Goal: Task Accomplishment & Management: Use online tool/utility

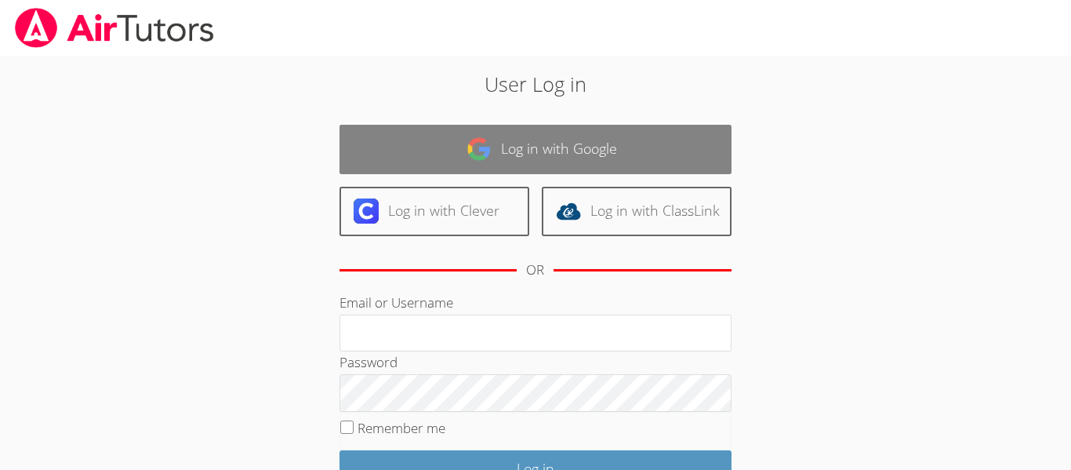
click at [411, 148] on link "Log in with Google" at bounding box center [535, 149] width 392 height 49
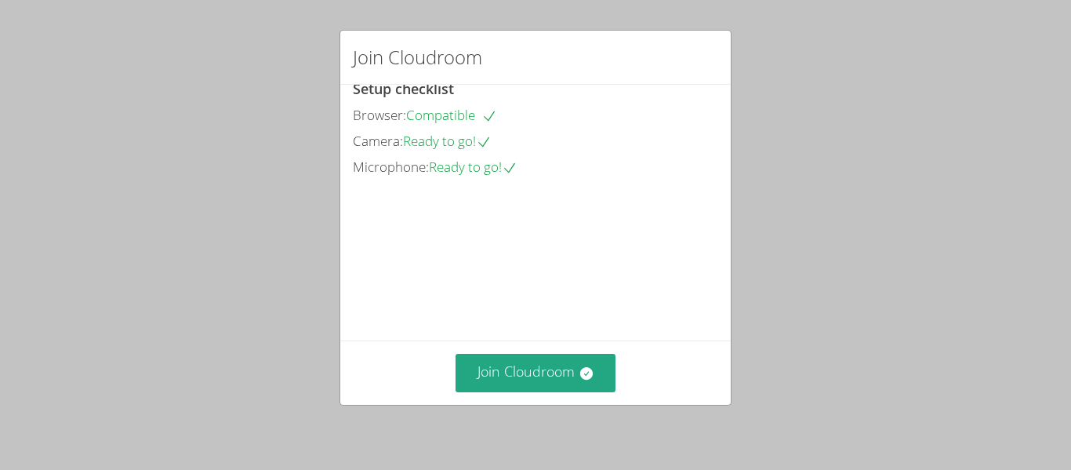
scroll to position [108, 0]
click at [547, 191] on video at bounding box center [470, 250] width 235 height 118
click at [517, 357] on button "Join Cloudroom" at bounding box center [535, 373] width 161 height 38
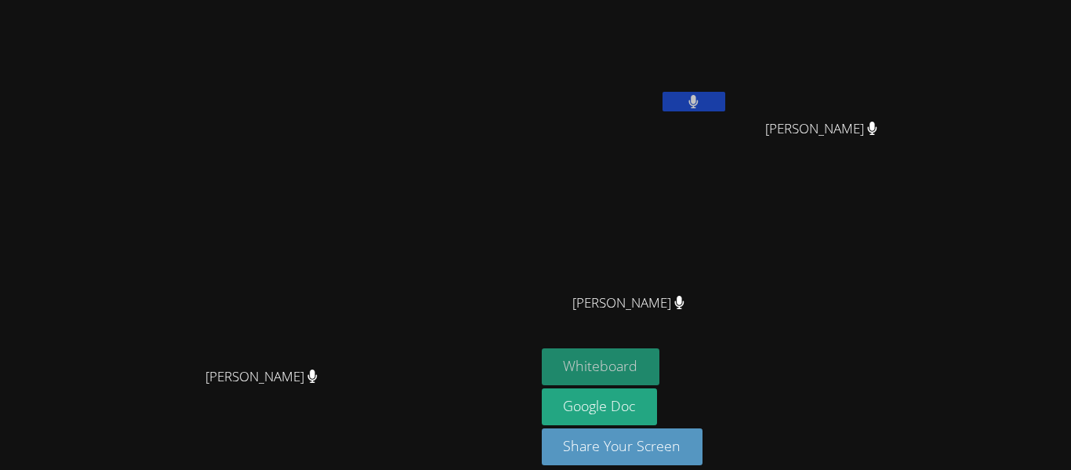
click at [660, 366] on button "Whiteboard" at bounding box center [601, 366] width 118 height 37
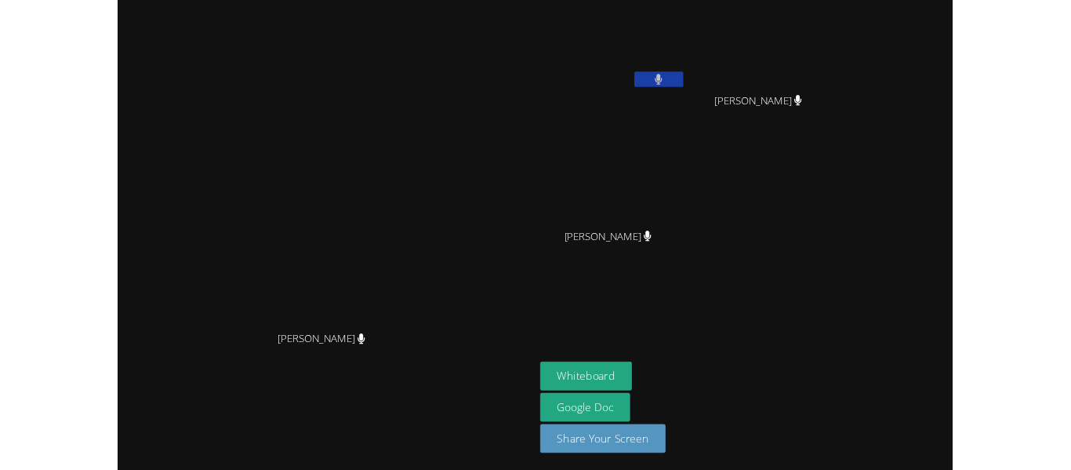
scroll to position [0, 0]
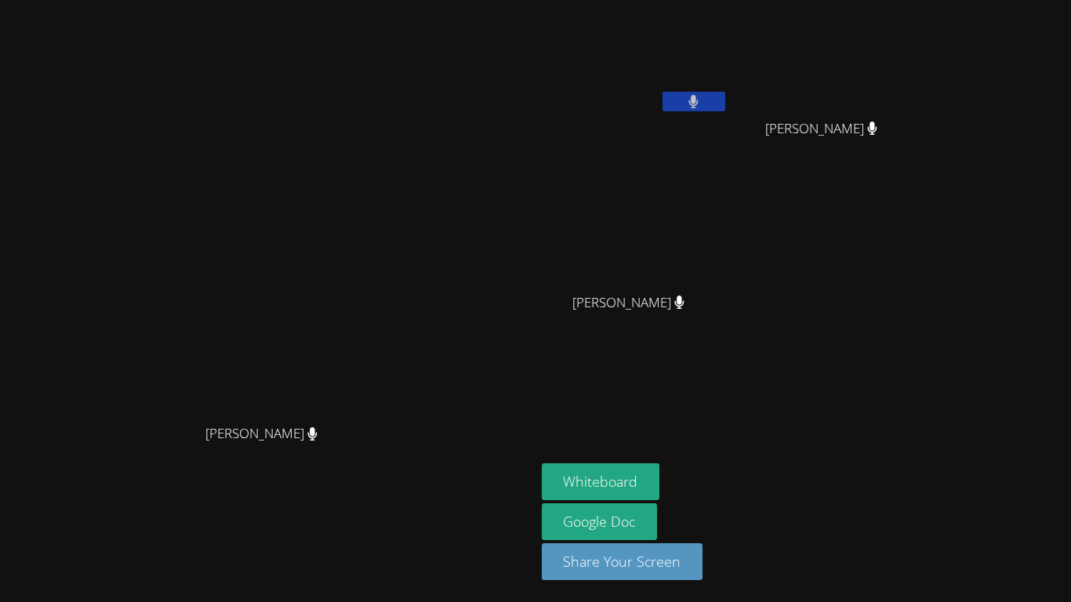
click at [725, 92] on button at bounding box center [693, 102] width 63 height 20
click at [725, 97] on button at bounding box center [693, 102] width 63 height 20
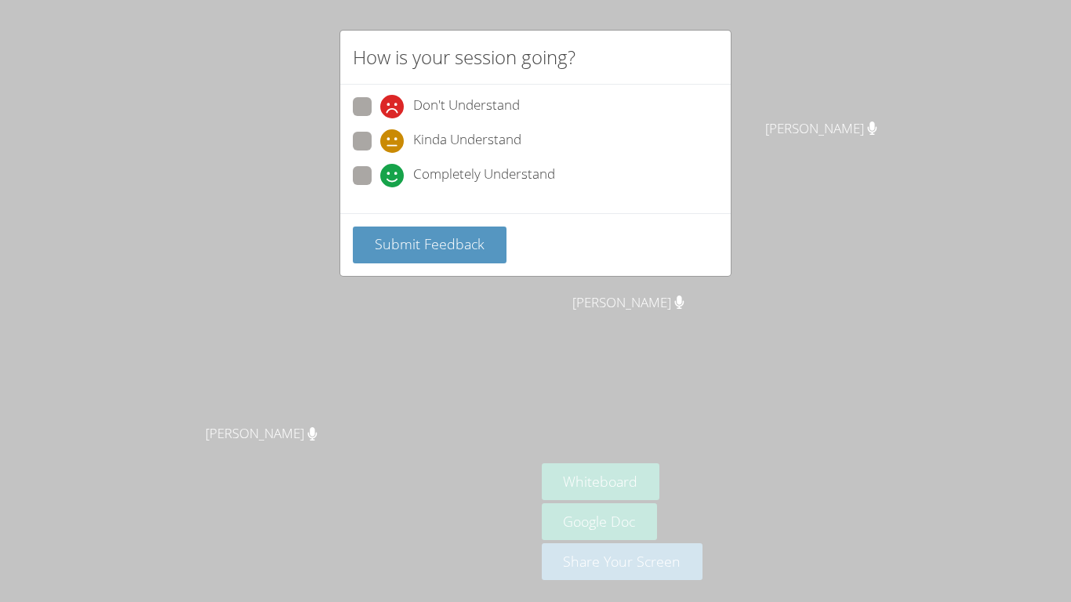
click at [416, 180] on span "Completely Understand" at bounding box center [484, 176] width 142 height 24
click at [393, 180] on input "Completely Understand" at bounding box center [386, 172] width 13 height 13
radio input "true"
click at [410, 236] on span "Submit Feedback" at bounding box center [430, 243] width 110 height 19
